Goal: Check status: Check status

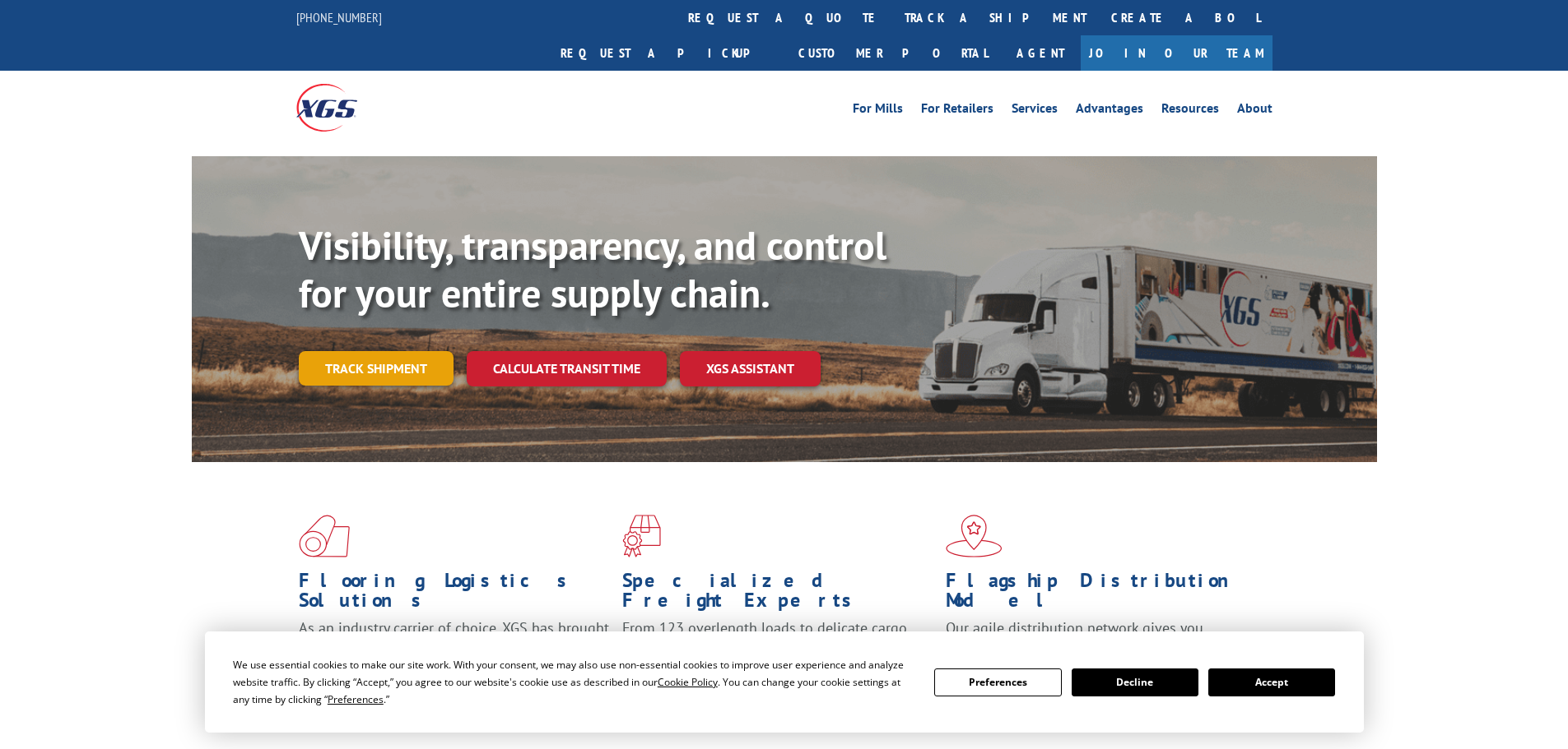
click at [422, 351] on link "Track shipment" at bounding box center [376, 368] width 155 height 35
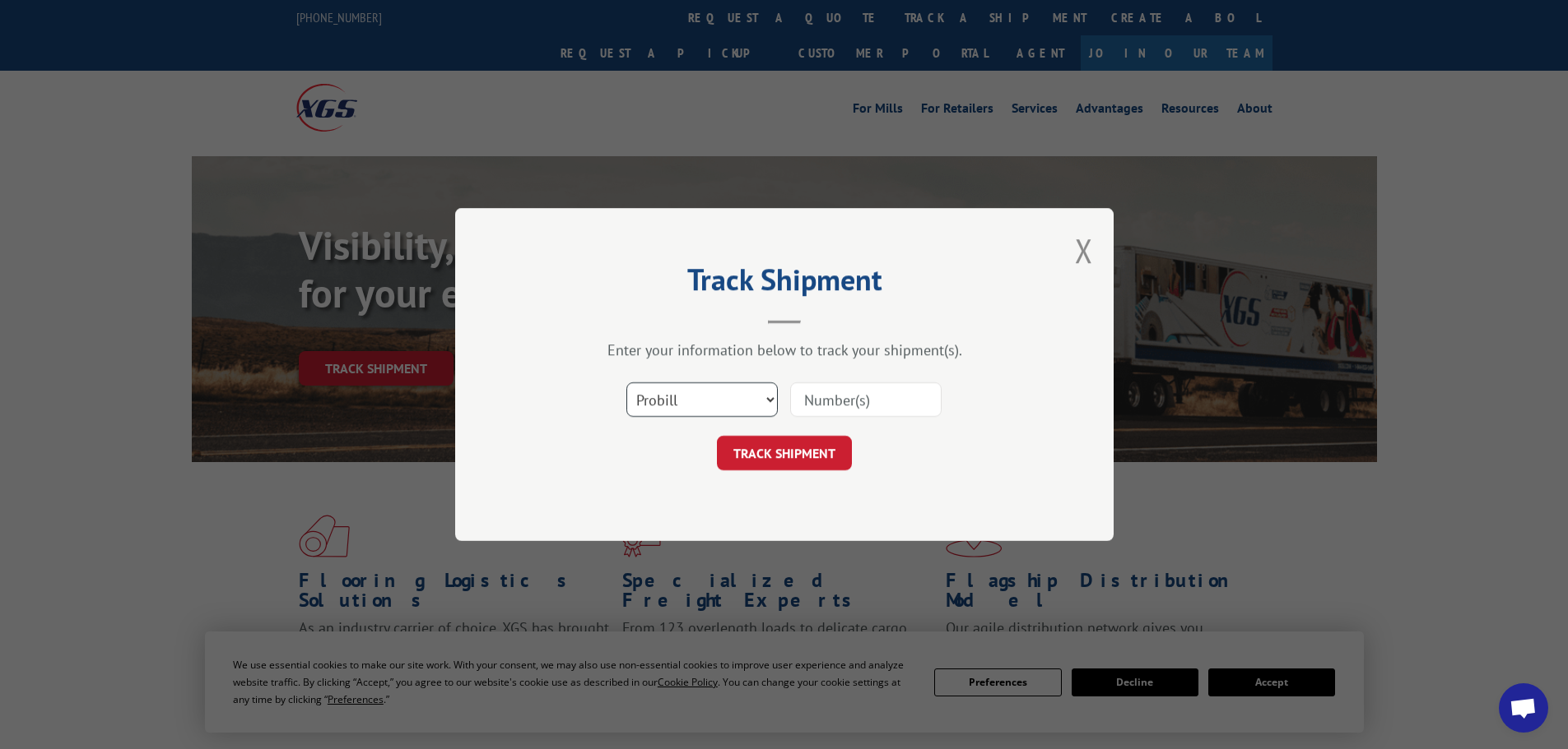
click at [709, 395] on select "Select category... Probill BOL PO" at bounding box center [701, 400] width 151 height 35
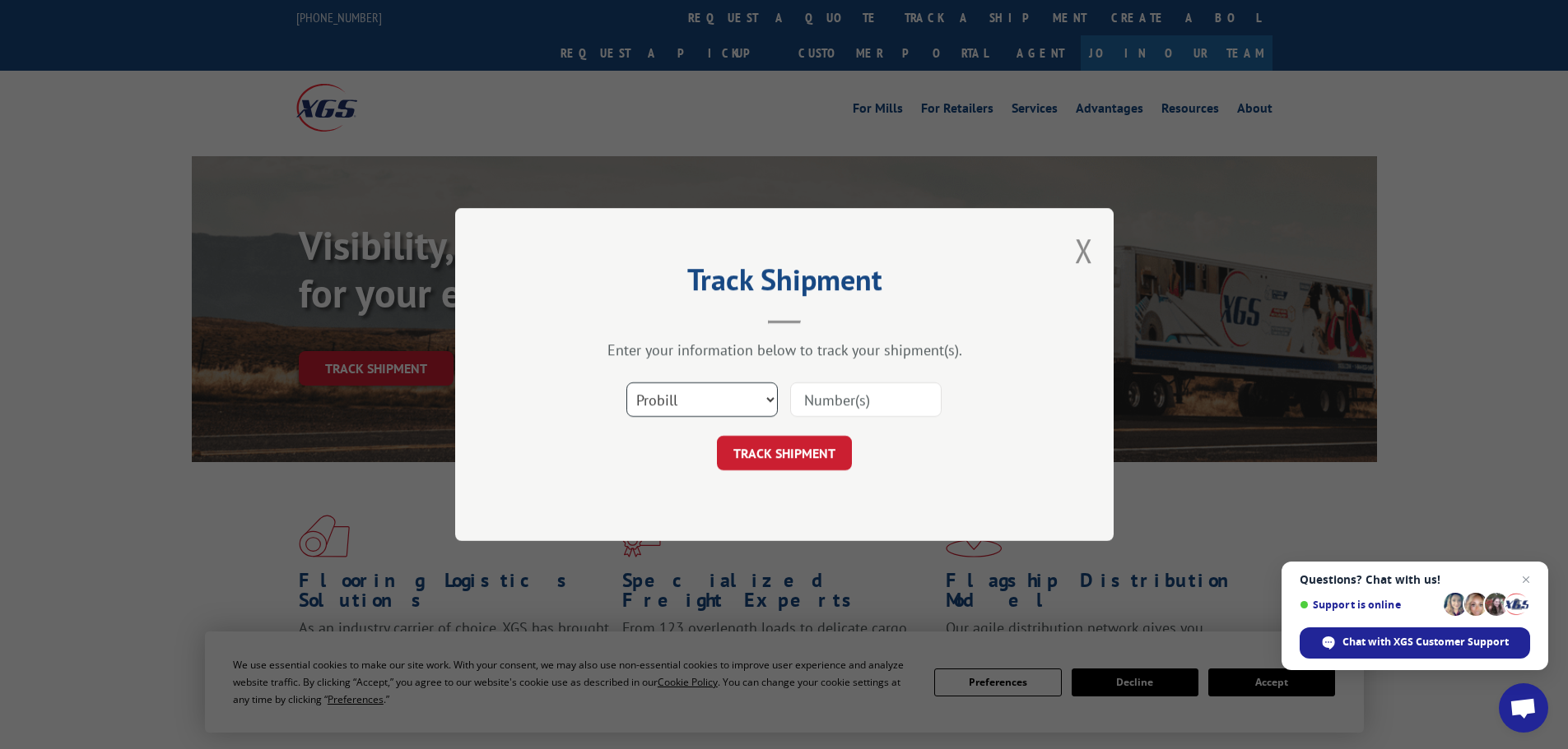
select select "bol"
click at [626, 383] on select "Select category... Probill BOL PO" at bounding box center [701, 400] width 151 height 35
click at [854, 406] on input at bounding box center [865, 400] width 151 height 35
paste input "5995944"
type input "5995944"
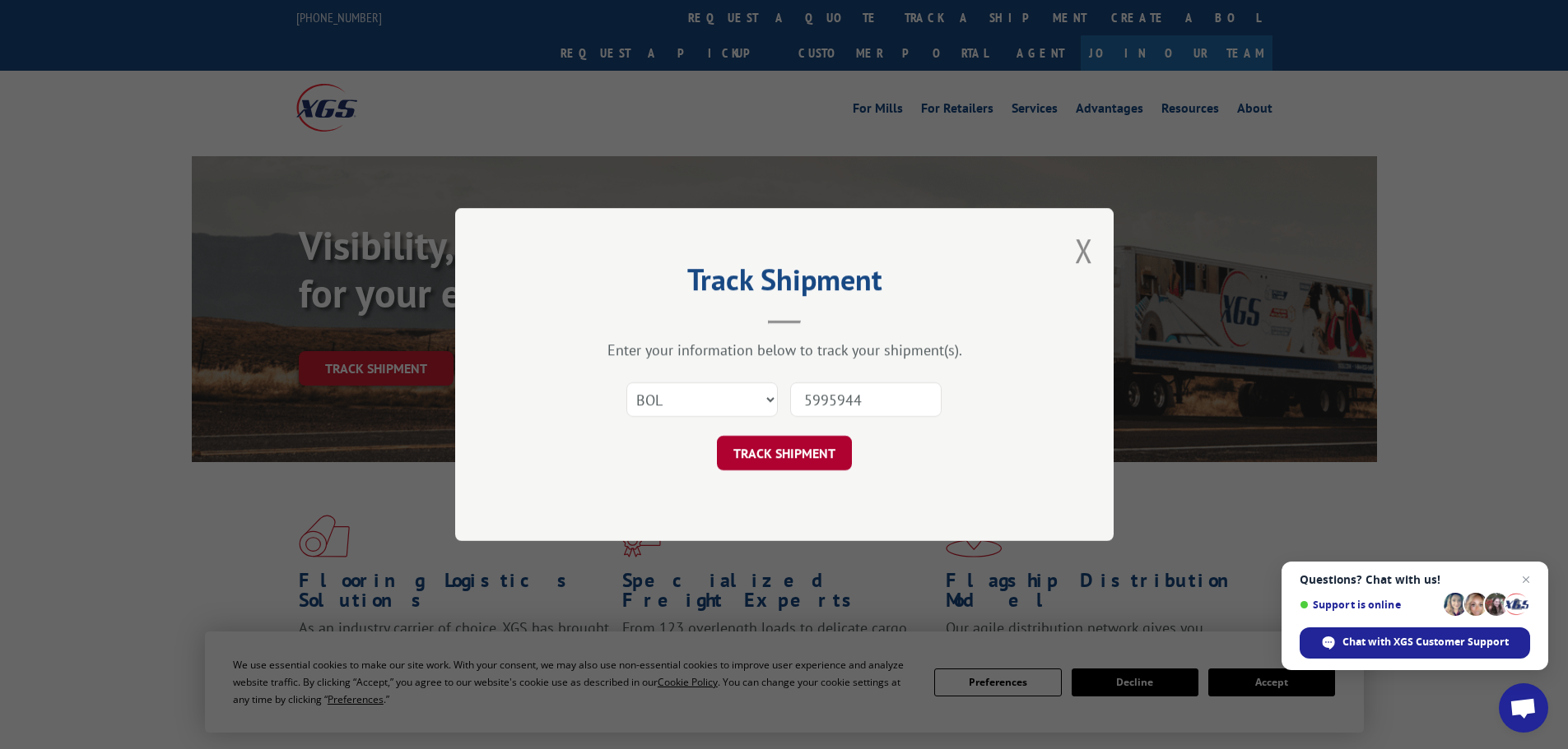
click at [768, 463] on button "TRACK SHIPMENT" at bounding box center [784, 452] width 135 height 35
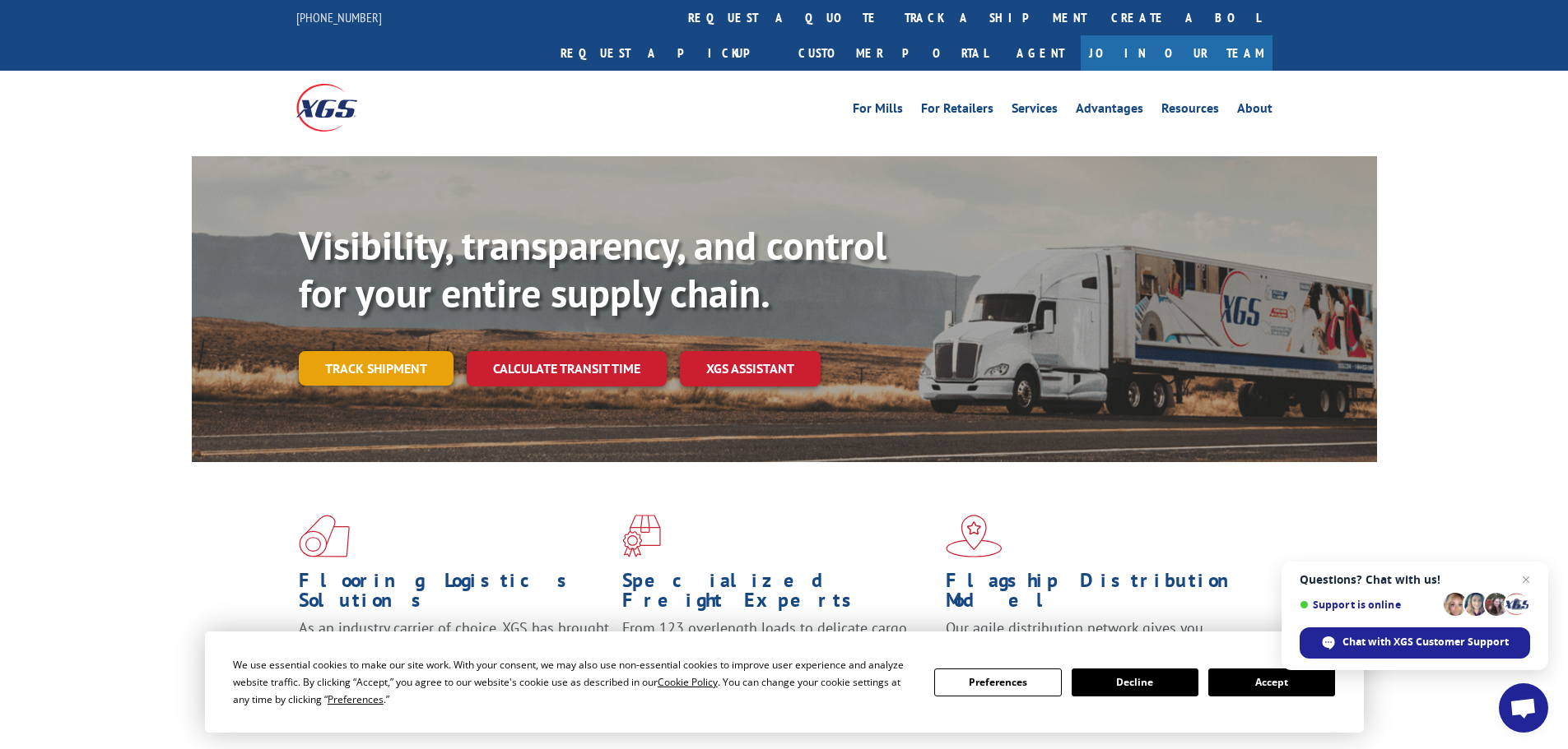
click at [435, 351] on link "Track shipment" at bounding box center [376, 368] width 155 height 35
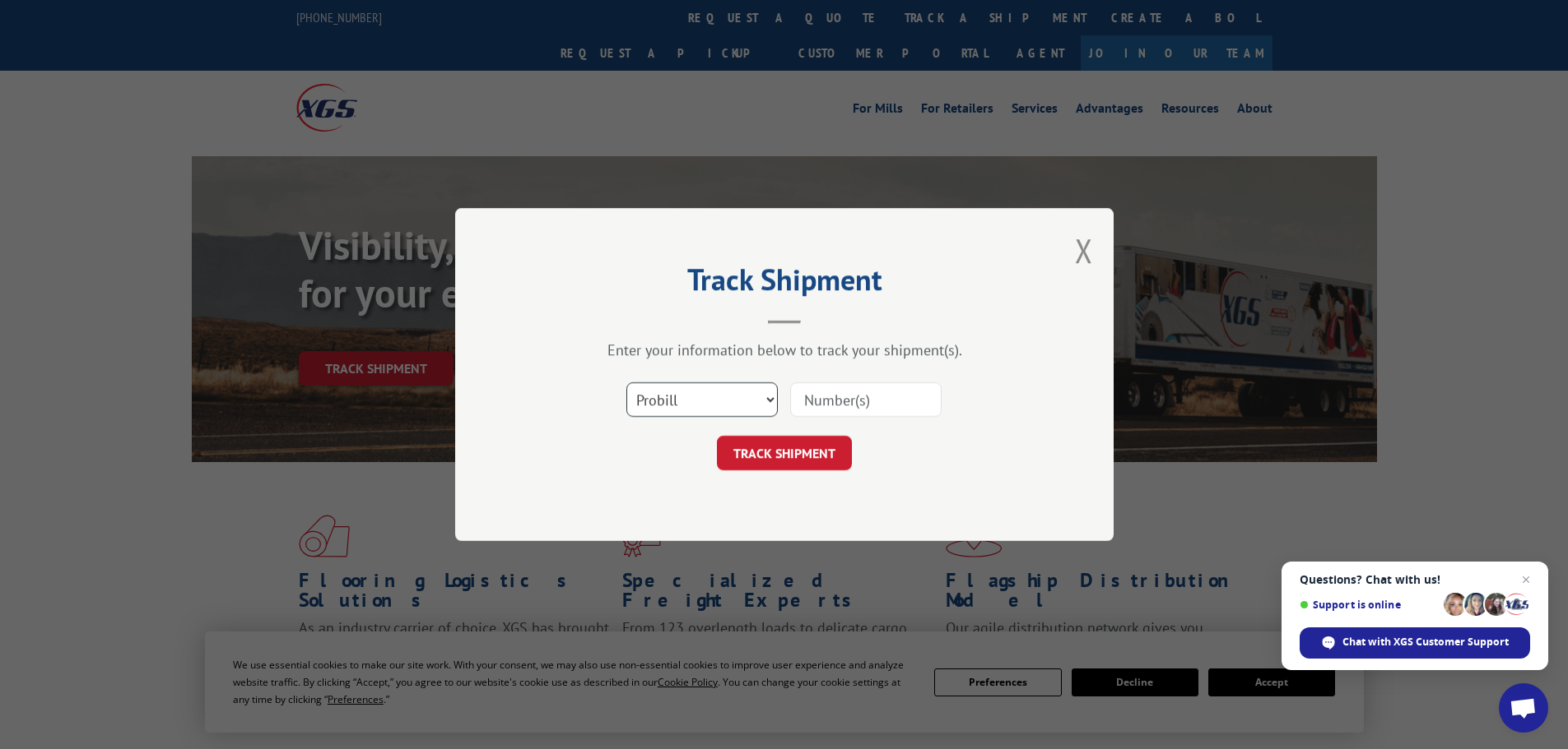
click at [659, 402] on select "Select category... Probill BOL PO" at bounding box center [701, 400] width 151 height 35
select select "bol"
click at [626, 383] on select "Select category... Probill BOL PO" at bounding box center [701, 400] width 151 height 35
click at [814, 409] on input at bounding box center [865, 400] width 151 height 35
paste input "6006103"
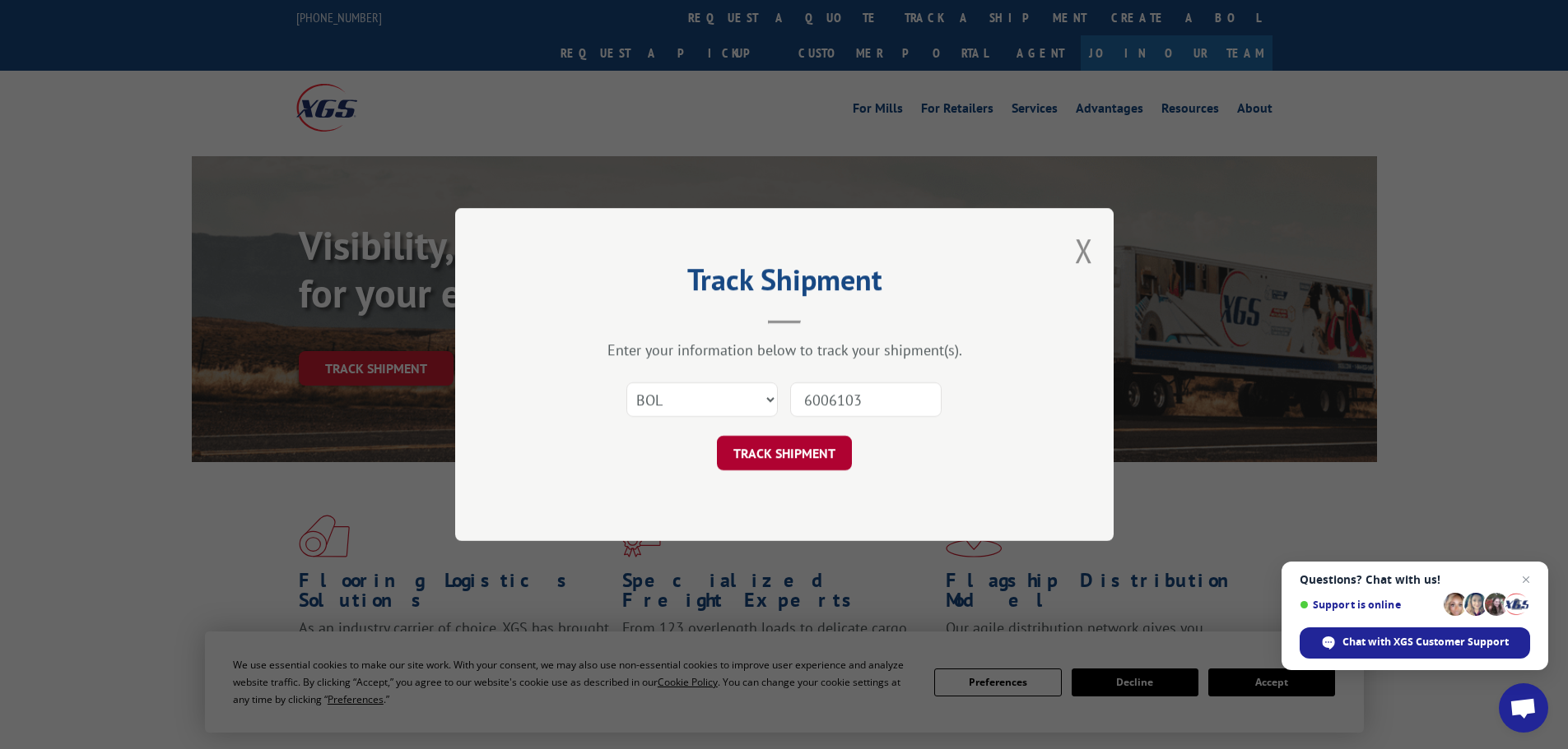
type input "6006103"
click at [807, 453] on button "TRACK SHIPMENT" at bounding box center [784, 452] width 135 height 35
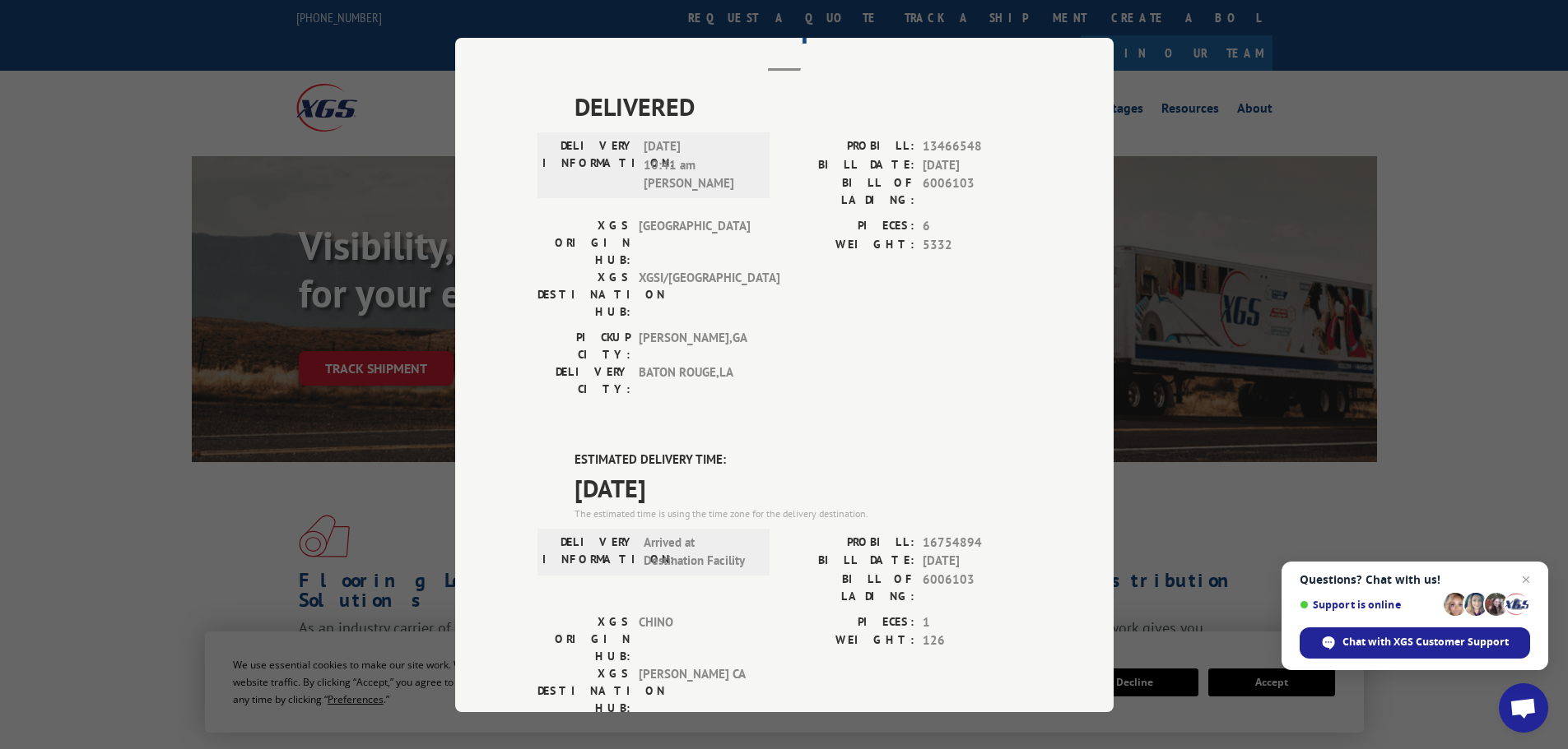
scroll to position [164, 0]
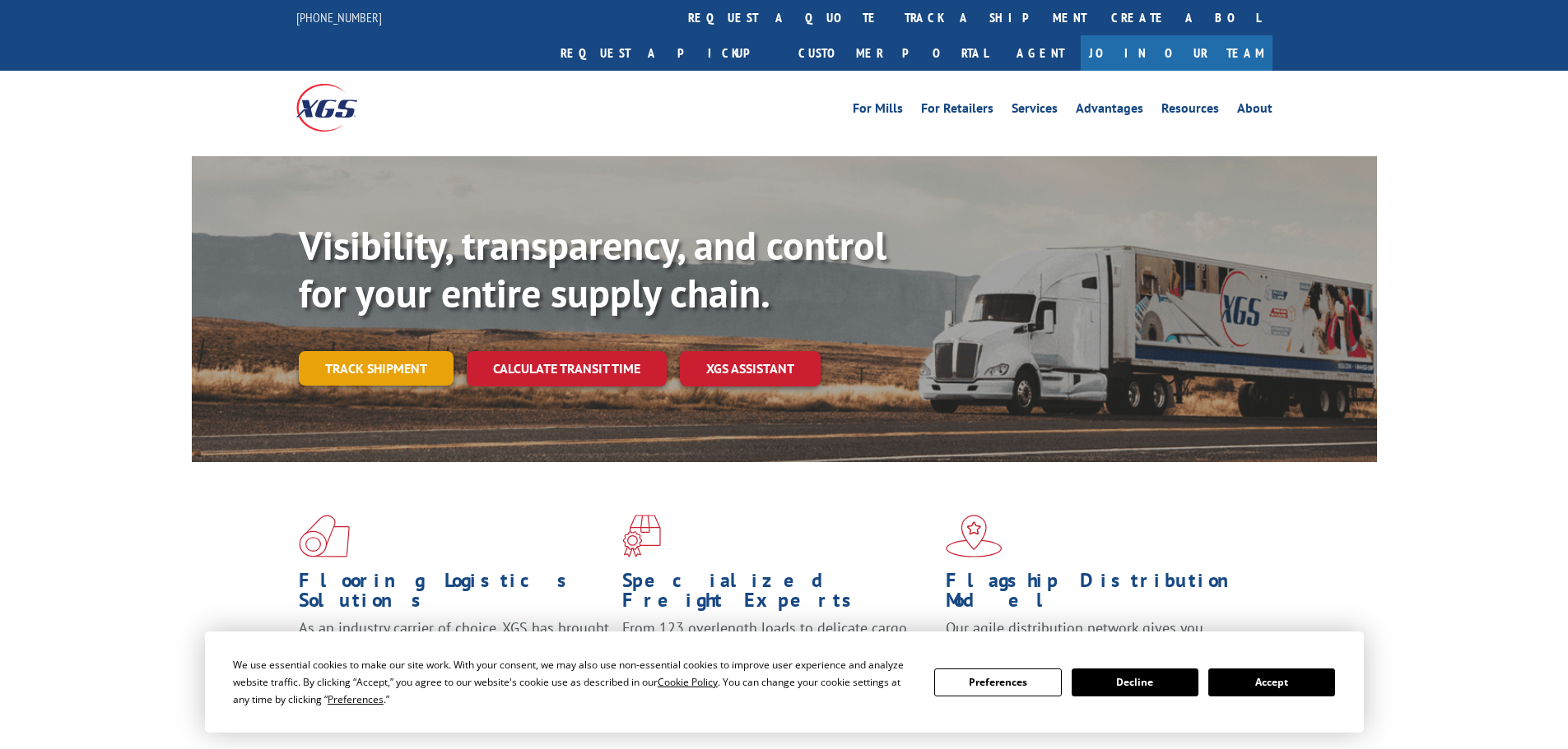
click at [410, 351] on link "Track shipment" at bounding box center [376, 368] width 155 height 35
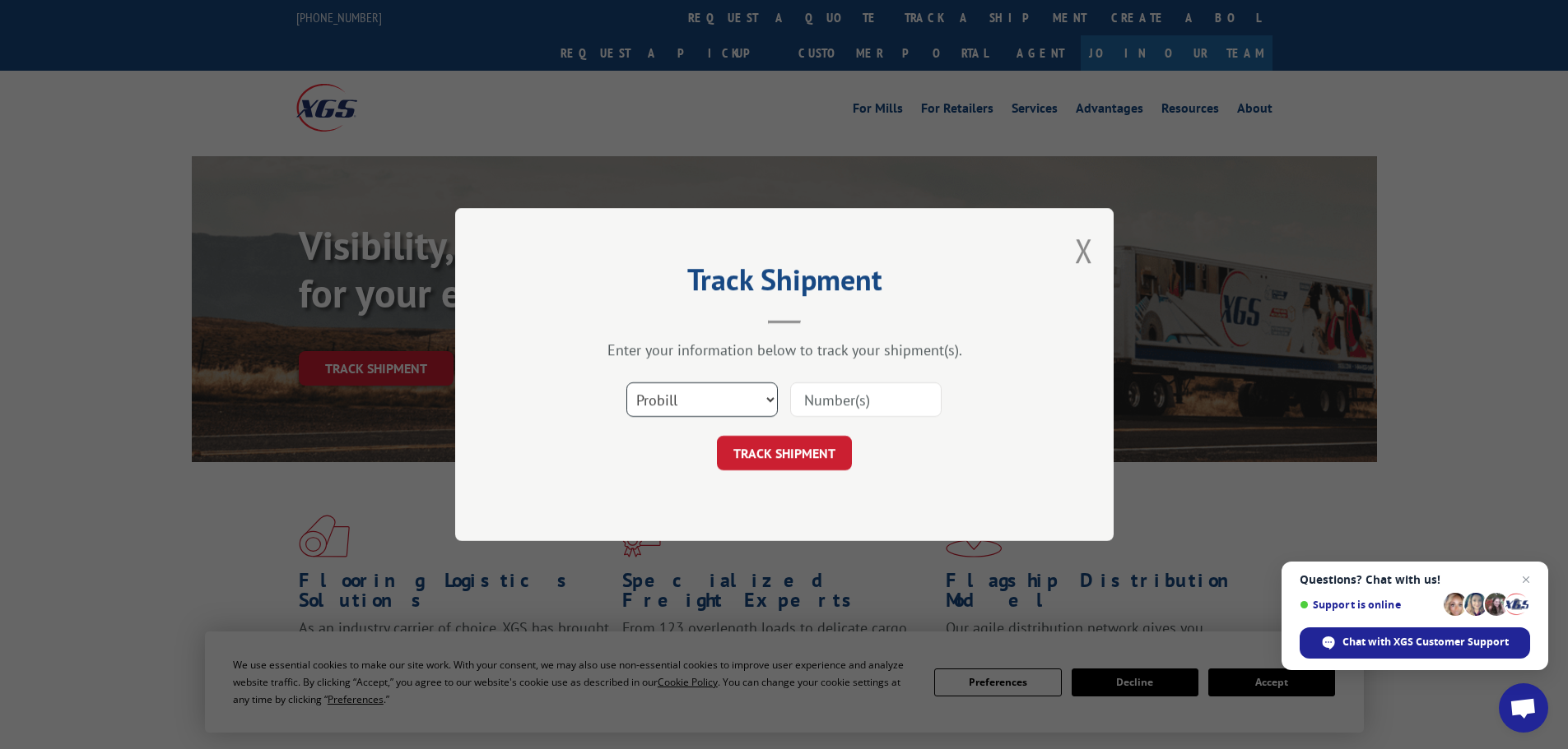
click at [740, 394] on select "Select category... Probill BOL PO" at bounding box center [701, 400] width 151 height 35
select select "bol"
click at [626, 383] on select "Select category... Probill BOL PO" at bounding box center [701, 400] width 151 height 35
click at [823, 406] on input at bounding box center [865, 400] width 151 height 35
paste input "00889690116906229"
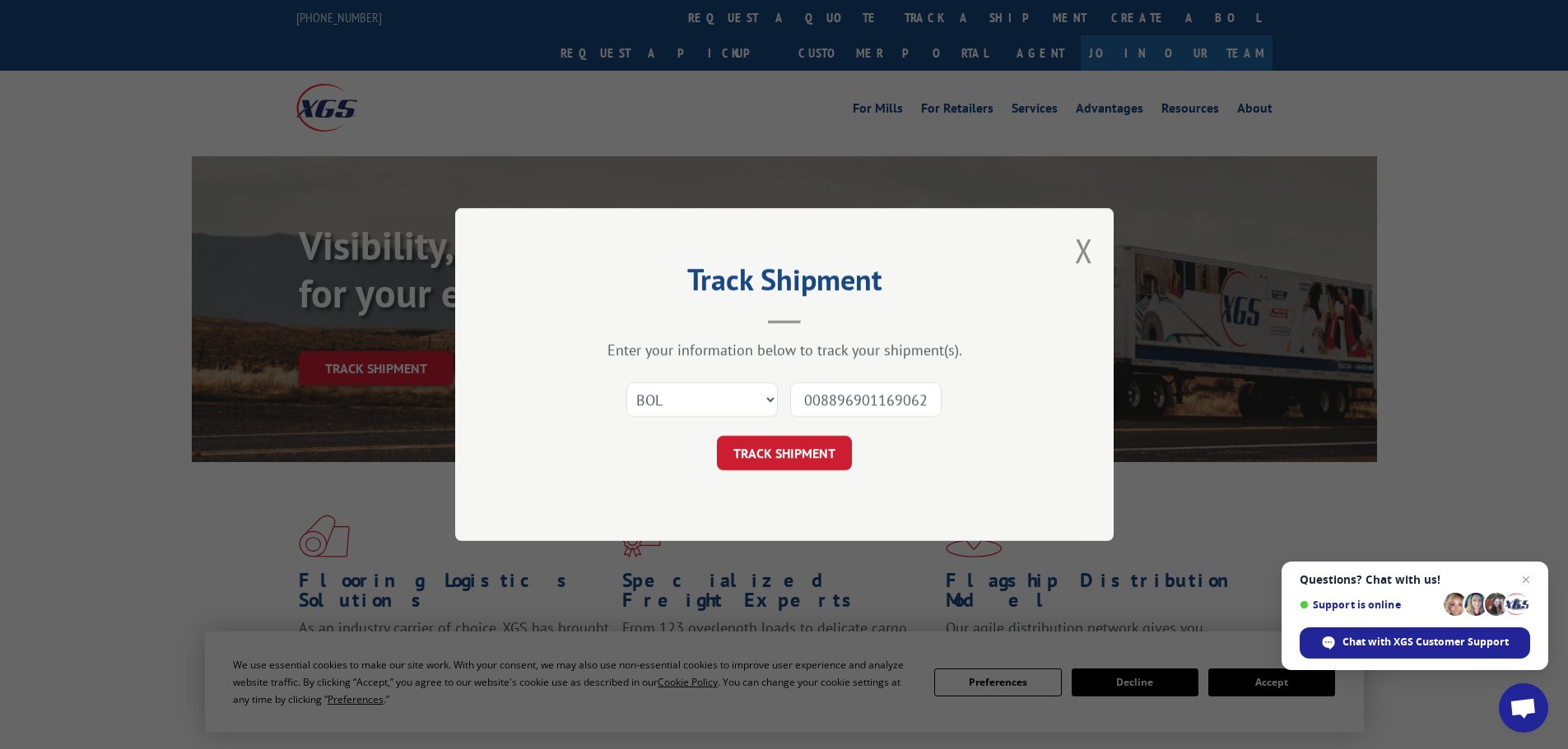
scroll to position [0, 13]
type input "00889690116906229"
click at [821, 450] on button "TRACK SHIPMENT" at bounding box center [784, 452] width 135 height 35
